Goal: Transaction & Acquisition: Purchase product/service

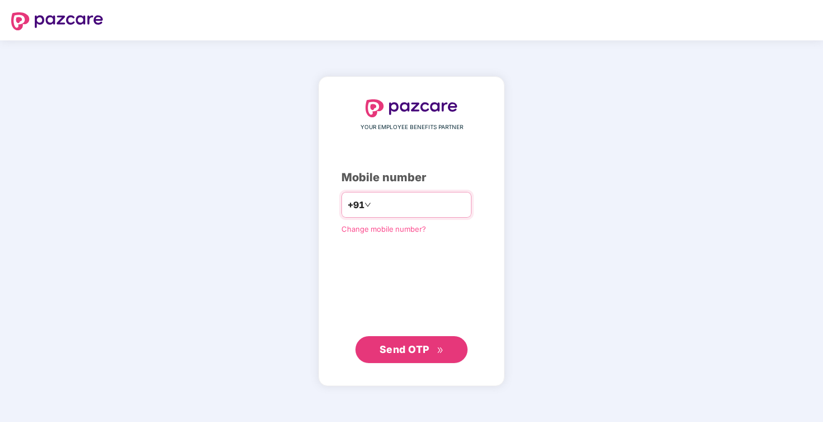
type input "**********"
click at [431, 345] on span "Send OTP" at bounding box center [412, 349] width 64 height 16
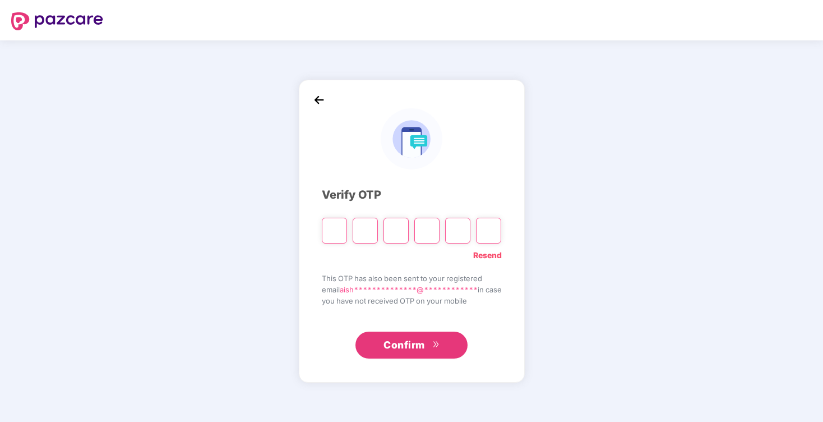
type input "*"
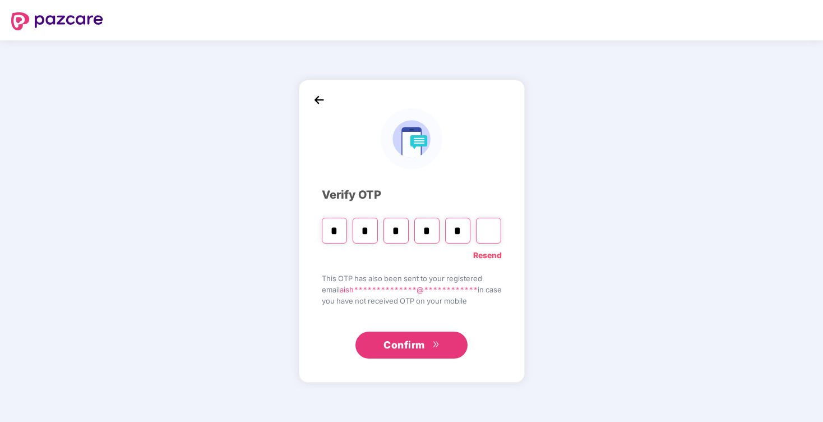
type input "*"
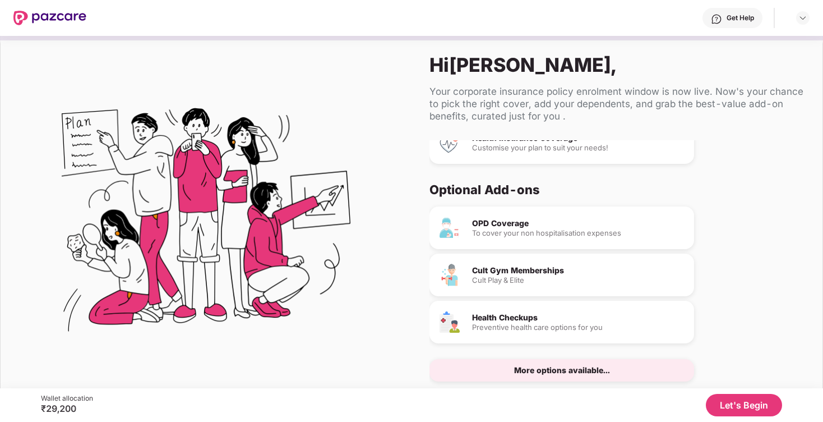
scroll to position [50, 0]
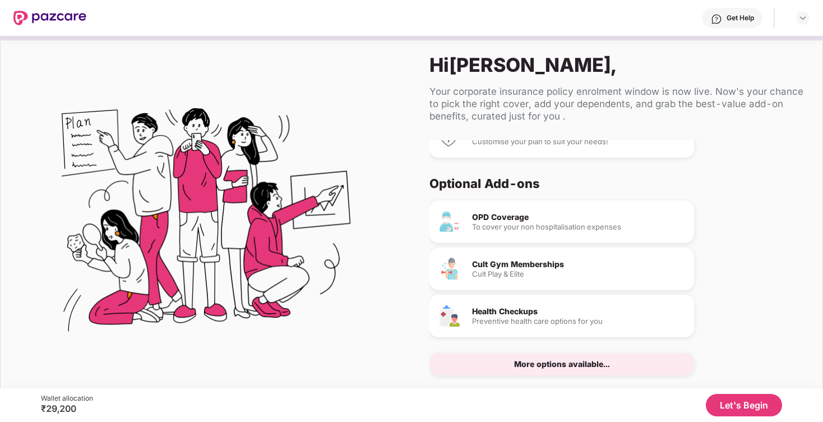
click at [741, 402] on button "Let's Begin" at bounding box center [744, 405] width 76 height 22
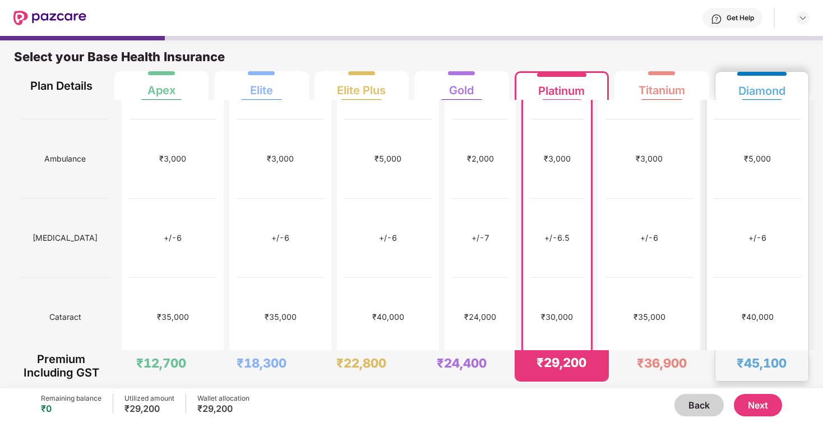
scroll to position [534, 0]
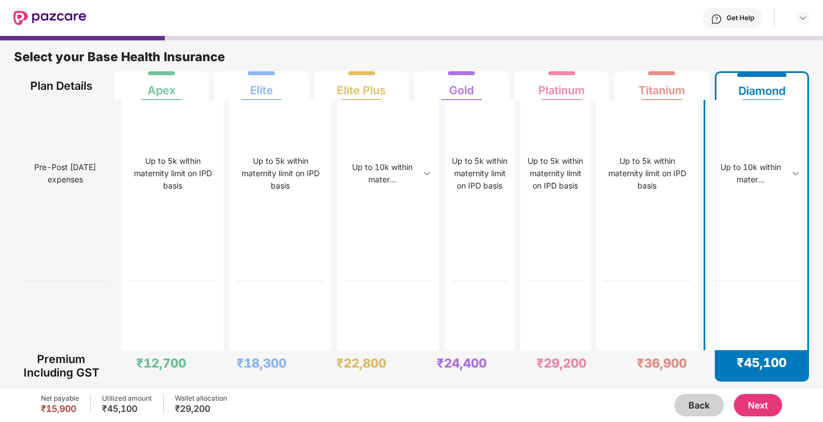
scroll to position [3041, 0]
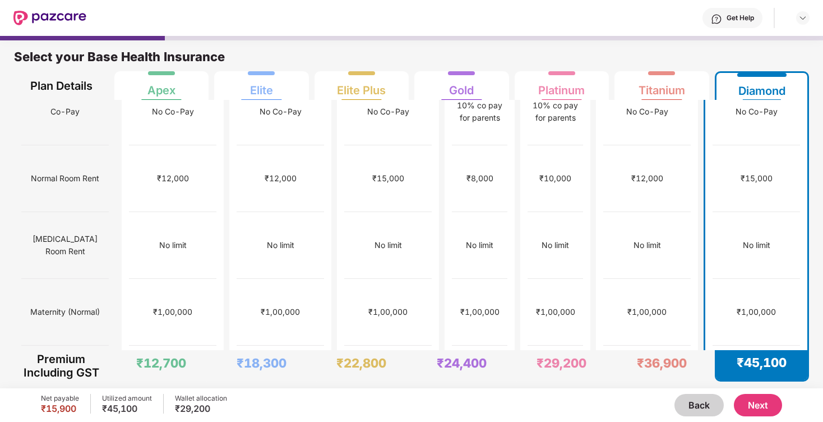
scroll to position [0, 0]
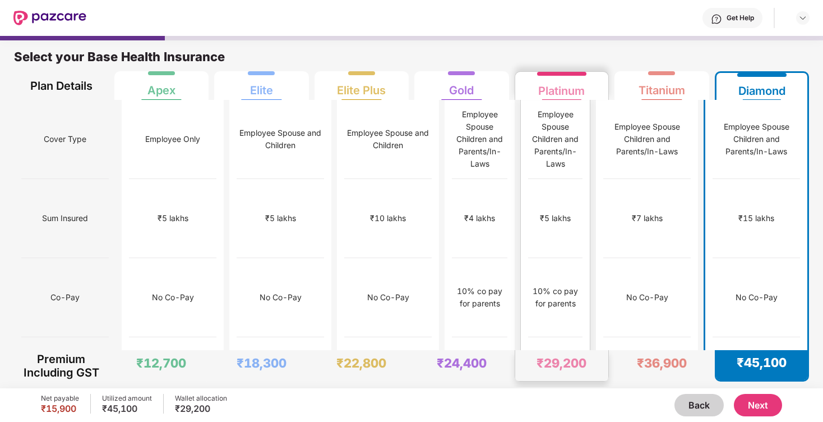
click at [575, 337] on div "₹10,000" at bounding box center [555, 376] width 54 height 79
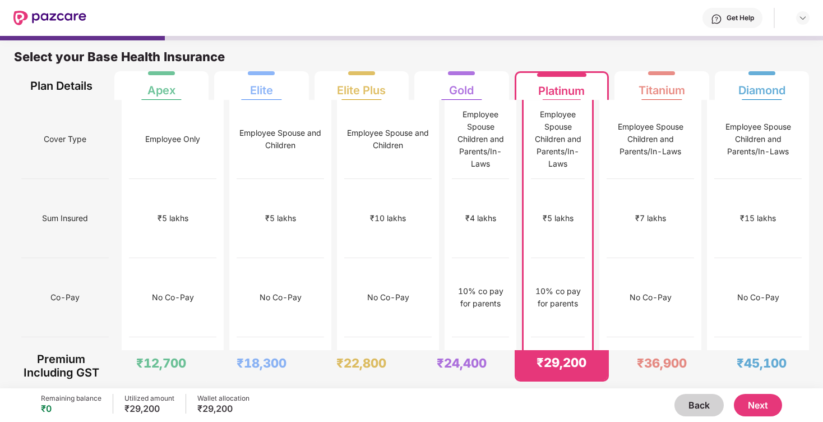
click at [758, 405] on button "Next" at bounding box center [758, 405] width 48 height 22
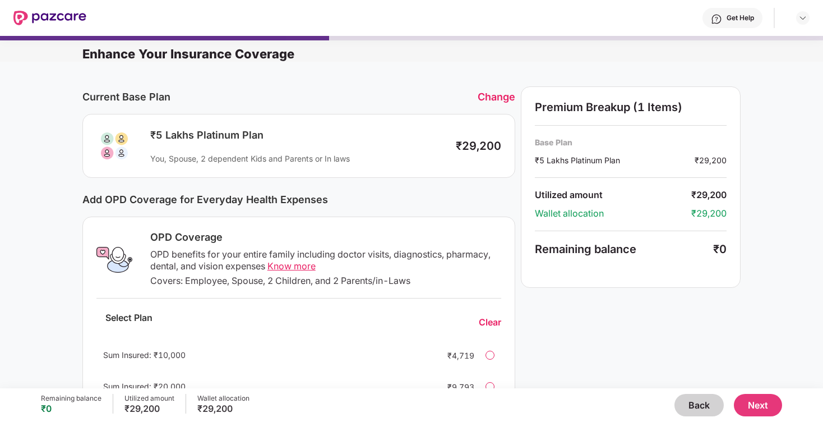
click at [319, 153] on div "You, Spouse, 2 dependent Kids and Parents or In laws" at bounding box center [297, 158] width 294 height 11
click at [381, 157] on div "You, Spouse, 2 dependent Kids and Parents or In laws" at bounding box center [297, 158] width 294 height 11
click at [315, 164] on div "₹5 Lakhs Platinum Plan You, Spouse, 2 dependent Kids and Parents or In laws ₹29…" at bounding box center [298, 146] width 433 height 64
click at [133, 144] on div "₹5 Lakhs Platinum Plan You, Spouse, 2 dependent Kids and Parents or In laws ₹29…" at bounding box center [298, 146] width 405 height 36
drag, startPoint x: 160, startPoint y: 136, endPoint x: 267, endPoint y: 145, distance: 107.5
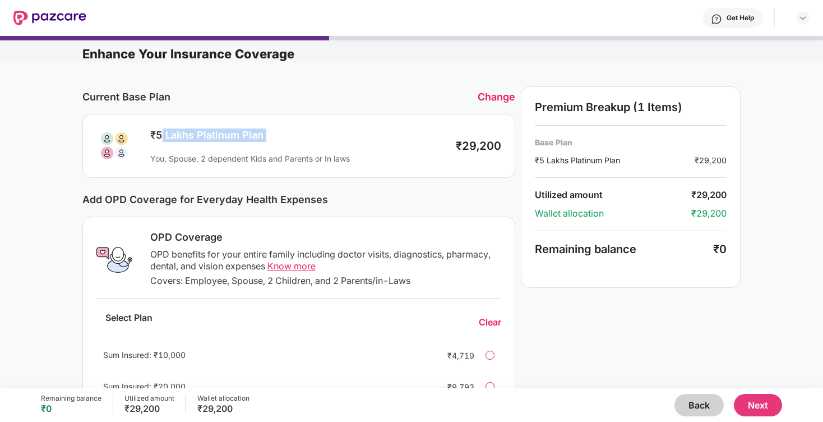
click at [267, 145] on div "₹5 Lakhs Platinum Plan You, Spouse, 2 dependent Kids and Parents or In laws" at bounding box center [294, 145] width 301 height 35
click at [290, 138] on div "₹5 Lakhs Platinum Plan" at bounding box center [297, 134] width 294 height 13
click at [758, 402] on button "Next" at bounding box center [758, 405] width 48 height 22
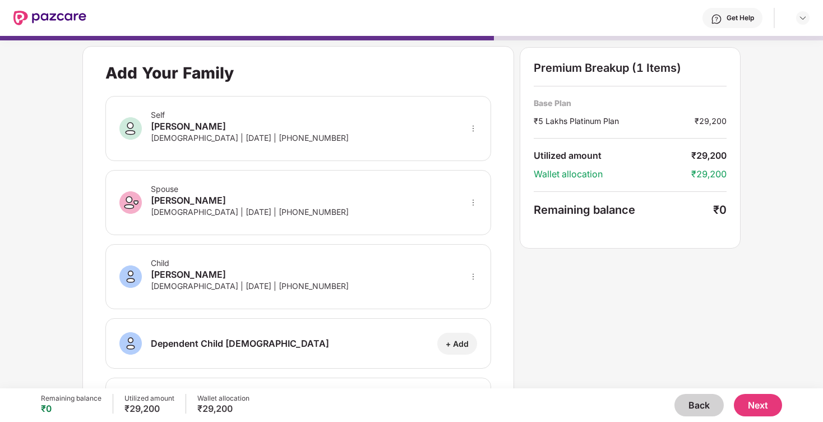
click at [761, 401] on button "Next" at bounding box center [758, 405] width 48 height 22
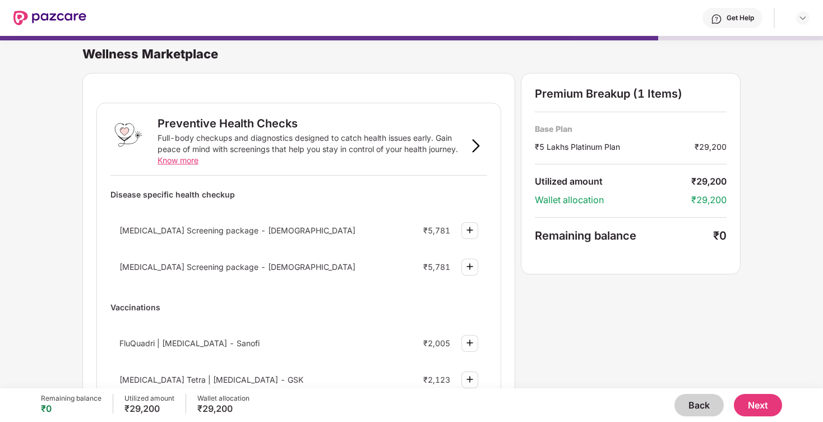
click at [767, 404] on button "Next" at bounding box center [758, 405] width 48 height 22
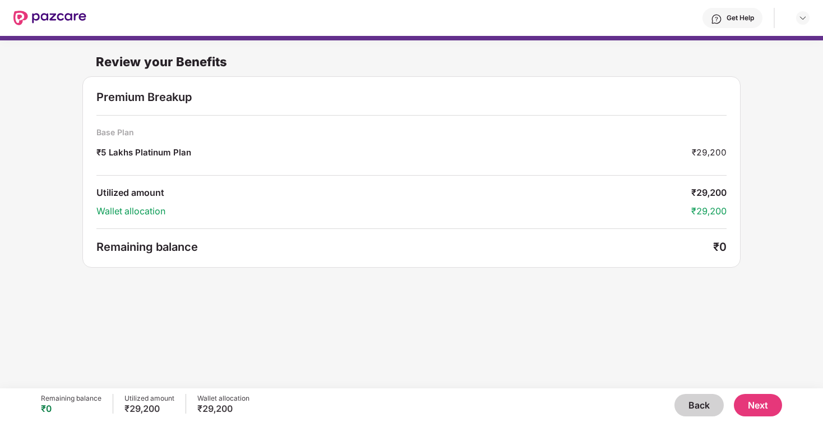
click at [767, 404] on button "Next" at bounding box center [758, 405] width 48 height 22
